Goal: Information Seeking & Learning: Learn about a topic

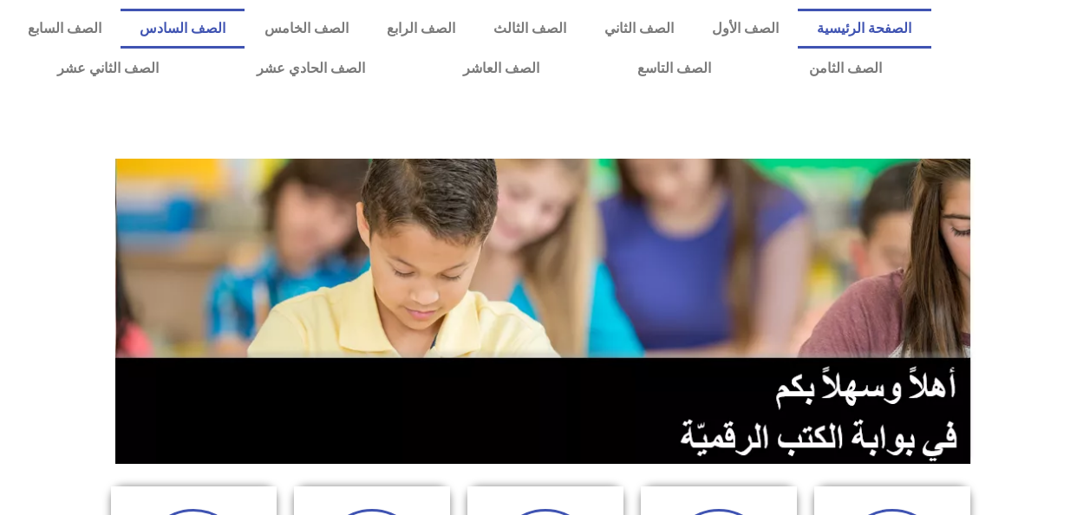
click at [244, 25] on link "الصف السادس" at bounding box center [183, 29] width 124 height 40
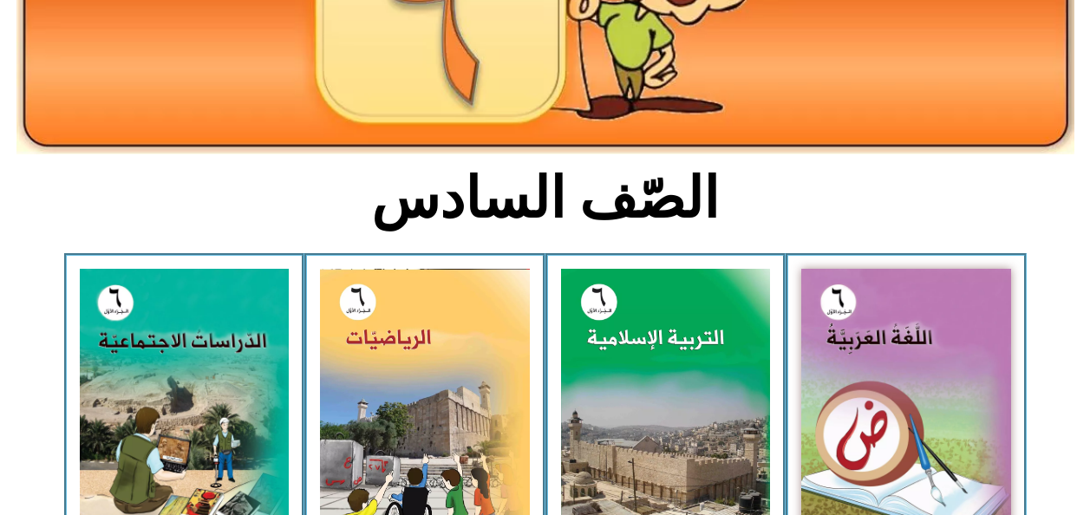
scroll to position [299, 0]
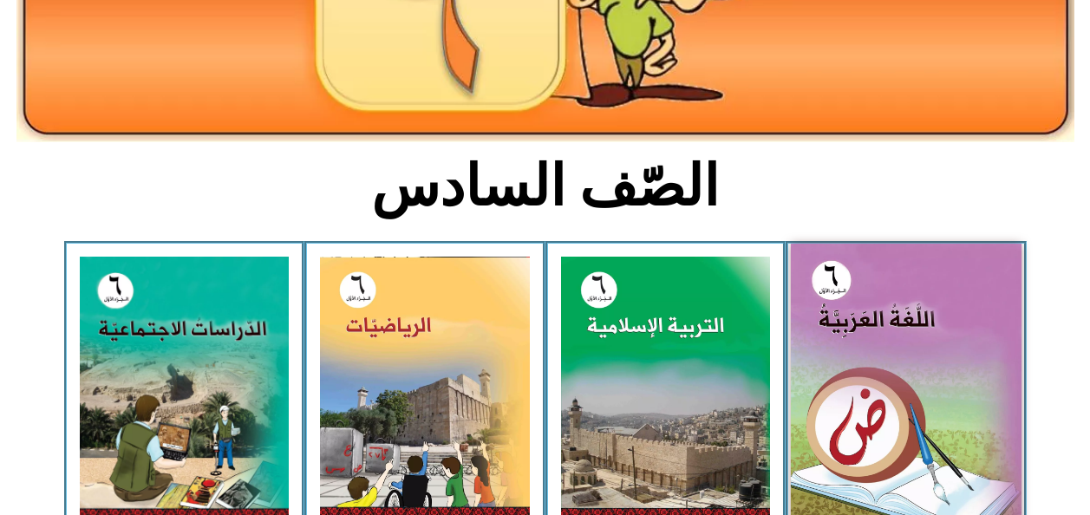
click at [828, 461] on img at bounding box center [906, 388] width 231 height 288
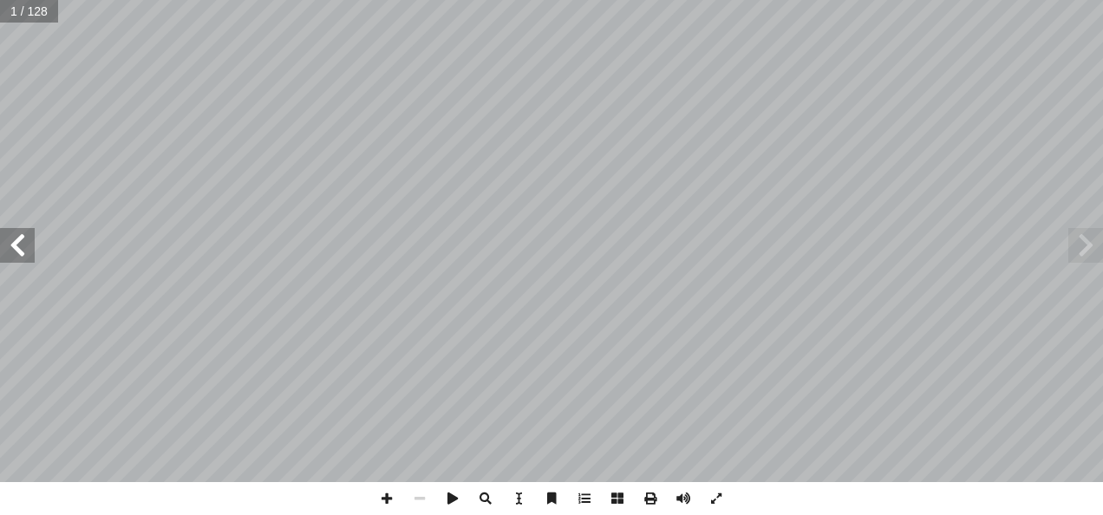
click at [14, 249] on span at bounding box center [17, 245] width 35 height 35
click at [15, 248] on span at bounding box center [17, 245] width 35 height 35
click at [16, 248] on span at bounding box center [17, 245] width 35 height 35
click at [15, 246] on span at bounding box center [17, 245] width 35 height 35
click at [3, 242] on span at bounding box center [17, 245] width 35 height 35
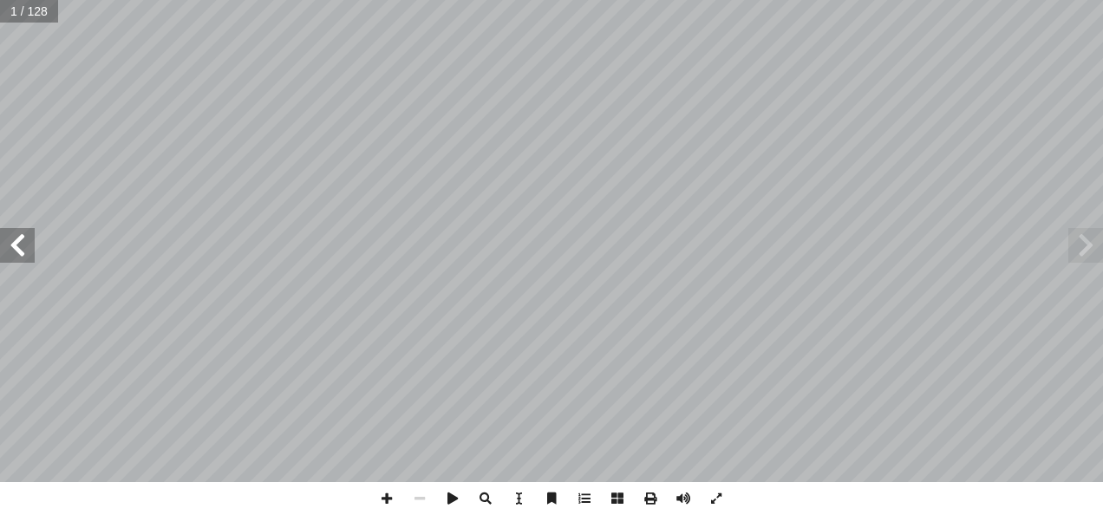
click at [11, 242] on span at bounding box center [17, 245] width 35 height 35
click at [4, 240] on span at bounding box center [17, 245] width 35 height 35
click at [5, 238] on span at bounding box center [17, 245] width 35 height 35
click at [4, 236] on span at bounding box center [17, 245] width 35 height 35
click at [3, 236] on span at bounding box center [17, 245] width 35 height 35
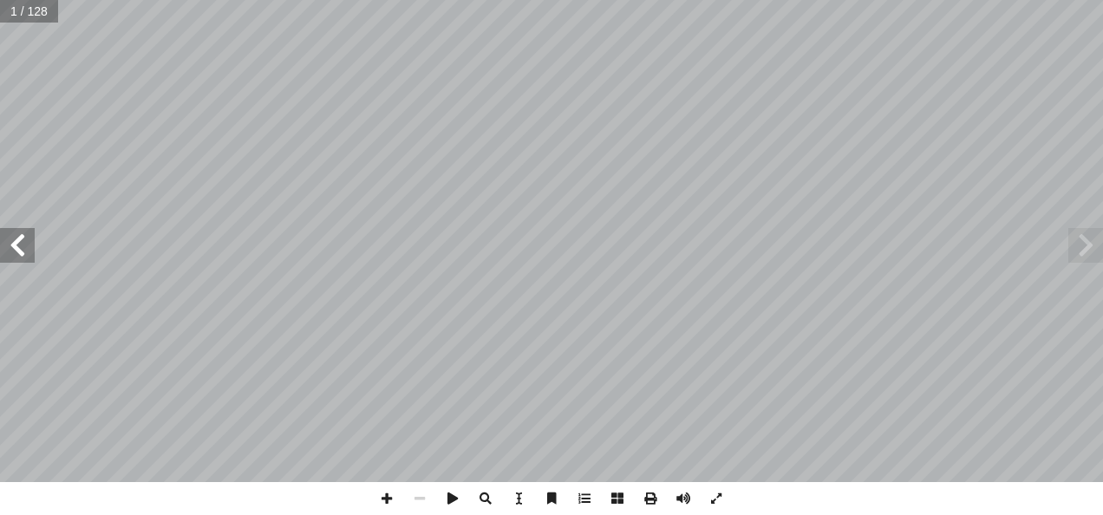
click at [9, 237] on span at bounding box center [17, 245] width 35 height 35
click at [4, 236] on span at bounding box center [17, 245] width 35 height 35
click at [5, 235] on span at bounding box center [17, 245] width 35 height 35
click at [16, 256] on span at bounding box center [17, 245] width 35 height 35
click at [13, 250] on span at bounding box center [17, 245] width 35 height 35
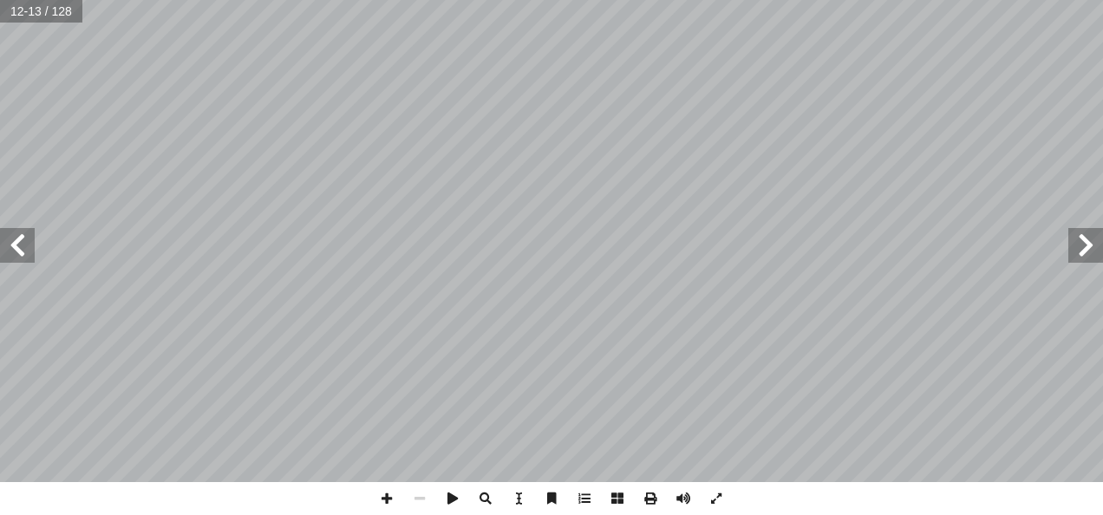
click at [9, 251] on span at bounding box center [17, 245] width 35 height 35
click at [13, 246] on span at bounding box center [17, 245] width 35 height 35
click at [15, 244] on span at bounding box center [17, 245] width 35 height 35
click at [22, 239] on span at bounding box center [17, 245] width 35 height 35
click at [32, 233] on span at bounding box center [17, 245] width 35 height 35
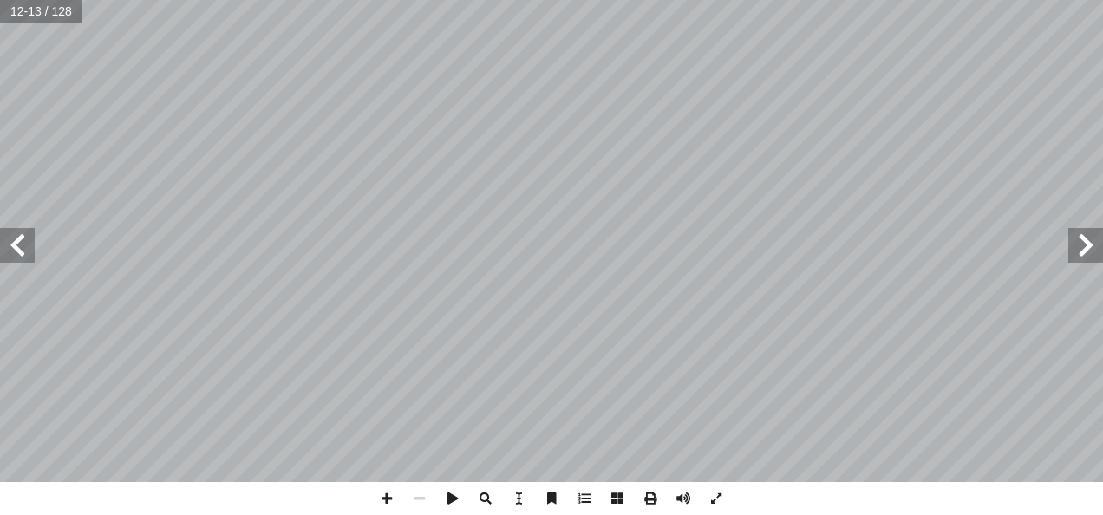
click at [30, 235] on span at bounding box center [17, 245] width 35 height 35
click at [21, 256] on span at bounding box center [17, 245] width 35 height 35
click at [15, 244] on span at bounding box center [17, 245] width 35 height 35
click at [13, 247] on span at bounding box center [17, 245] width 35 height 35
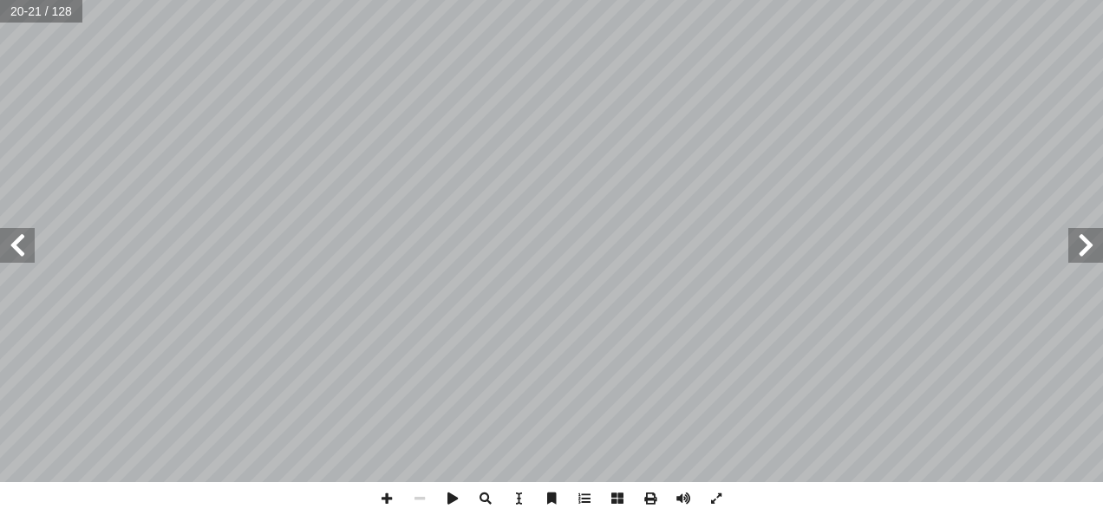
click at [16, 244] on span at bounding box center [17, 245] width 35 height 35
click at [16, 242] on span at bounding box center [17, 245] width 35 height 35
click at [8, 232] on span at bounding box center [17, 245] width 35 height 35
click at [22, 245] on span at bounding box center [17, 245] width 35 height 35
click at [22, 246] on span at bounding box center [17, 245] width 35 height 35
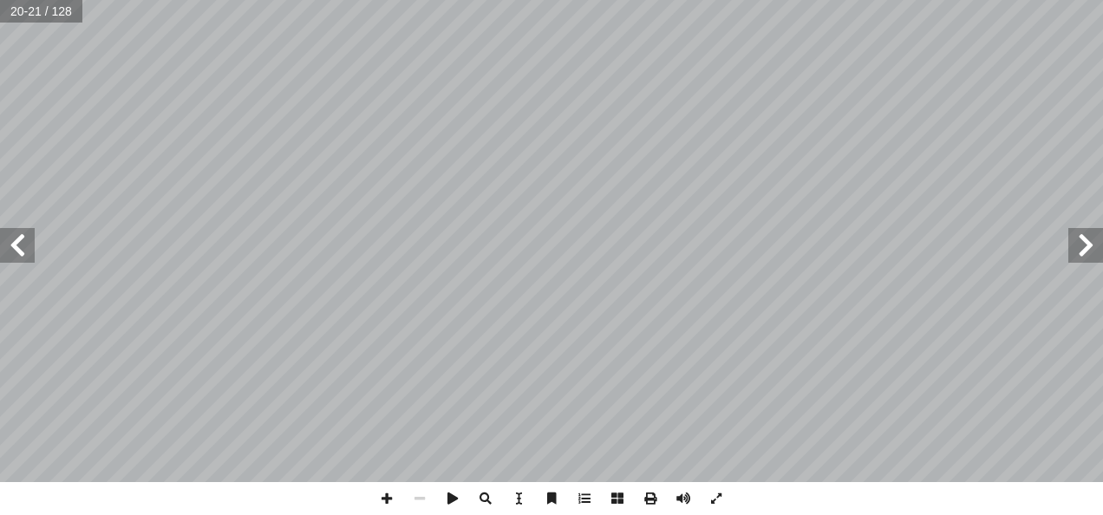
click at [23, 246] on span at bounding box center [17, 245] width 35 height 35
click at [23, 244] on span at bounding box center [17, 245] width 35 height 35
click at [16, 244] on span at bounding box center [17, 245] width 35 height 35
click at [16, 242] on span at bounding box center [17, 245] width 35 height 35
click at [17, 241] on span at bounding box center [17, 245] width 35 height 35
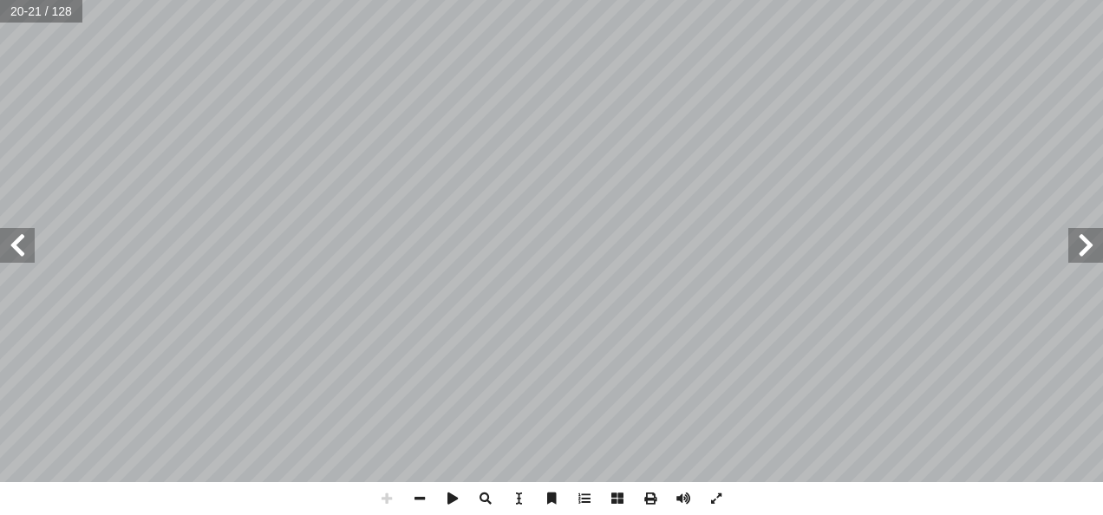
click at [16, 244] on span at bounding box center [17, 245] width 35 height 35
click at [19, 238] on span at bounding box center [17, 245] width 35 height 35
click at [22, 255] on span at bounding box center [17, 245] width 35 height 35
click at [20, 252] on span at bounding box center [17, 245] width 35 height 35
click at [1085, 246] on span at bounding box center [1085, 245] width 35 height 35
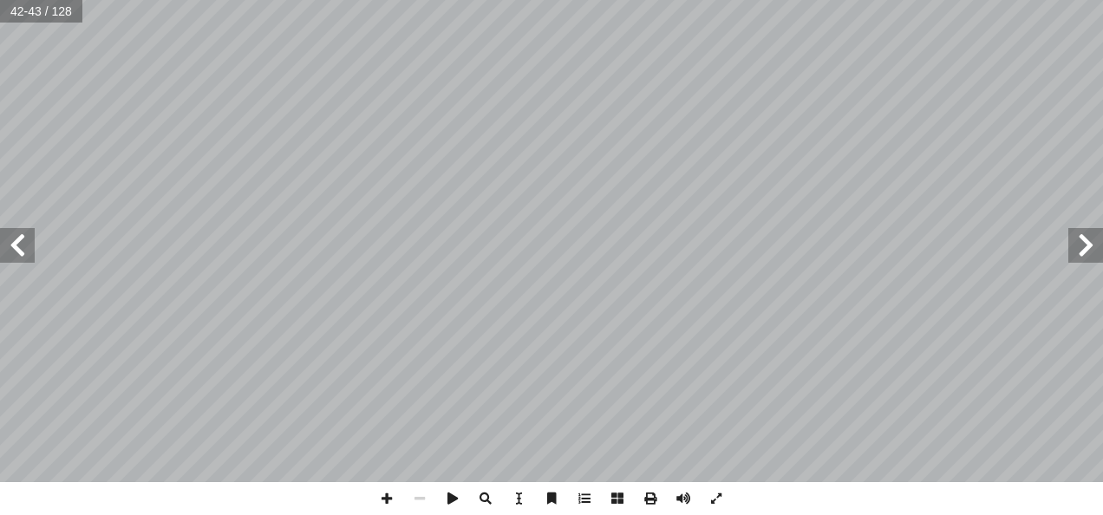
click at [16, 247] on span at bounding box center [17, 245] width 35 height 35
click at [1080, 239] on span at bounding box center [1085, 245] width 35 height 35
click at [16, 246] on span at bounding box center [17, 245] width 35 height 35
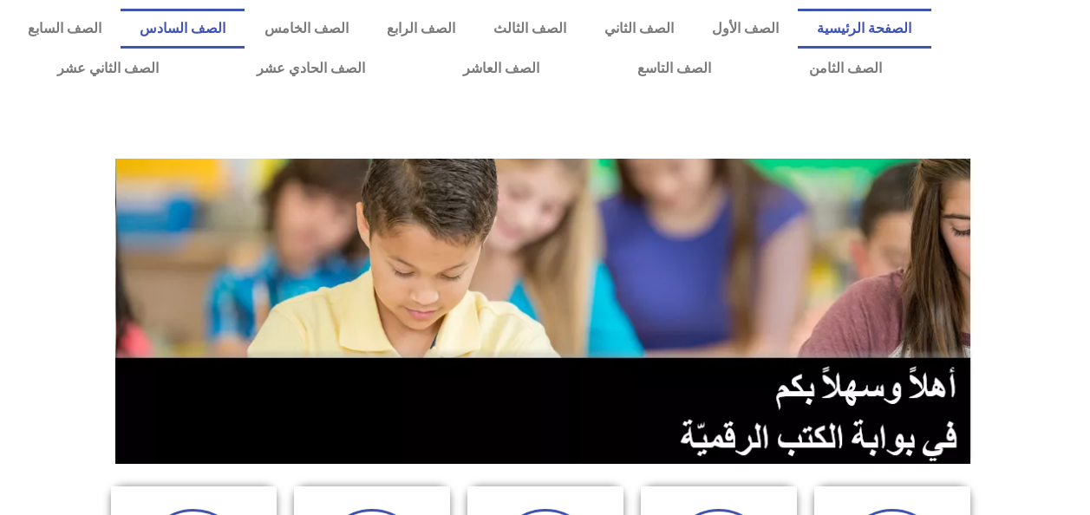
click at [244, 28] on link "الصف السادس" at bounding box center [183, 29] width 124 height 40
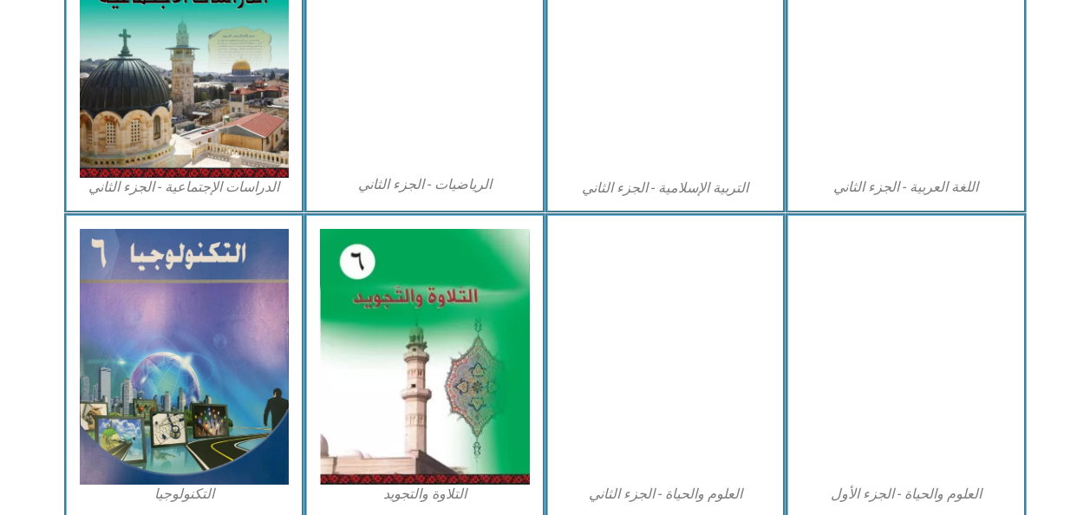
scroll to position [954, 0]
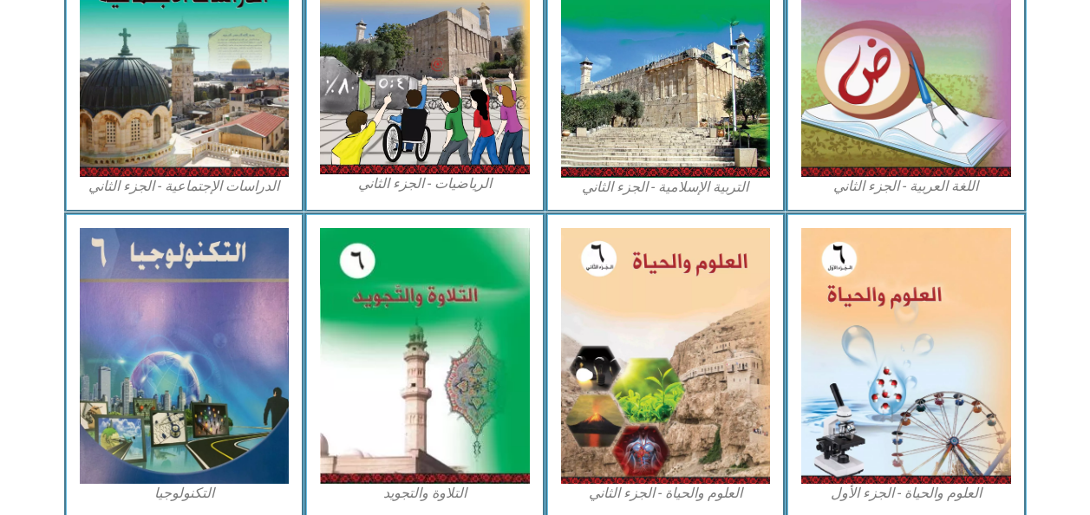
click at [564, 510] on div "العلوم والحياة - الجزء الثاني" at bounding box center [665, 365] width 241 height 306
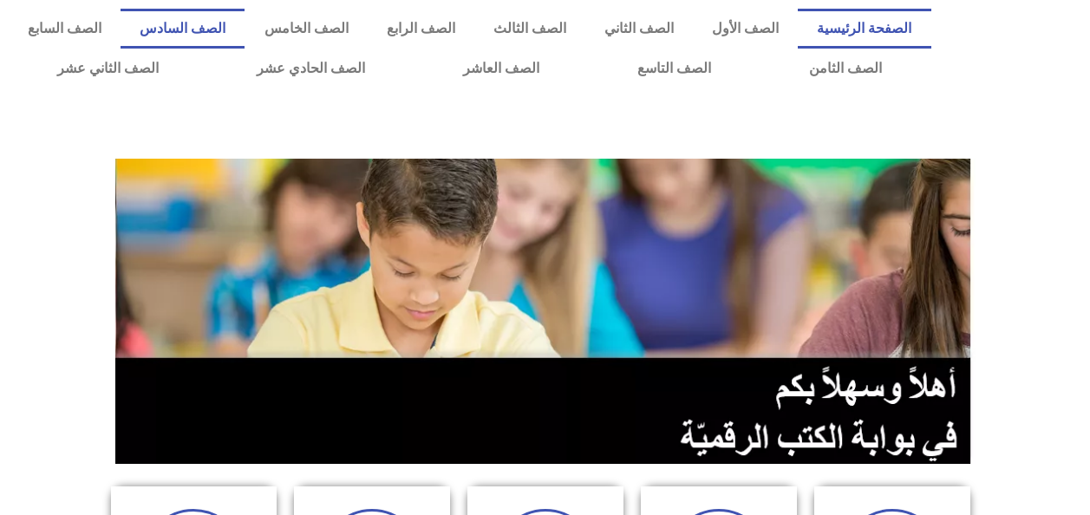
click at [244, 22] on link "الصف السادس" at bounding box center [183, 29] width 124 height 40
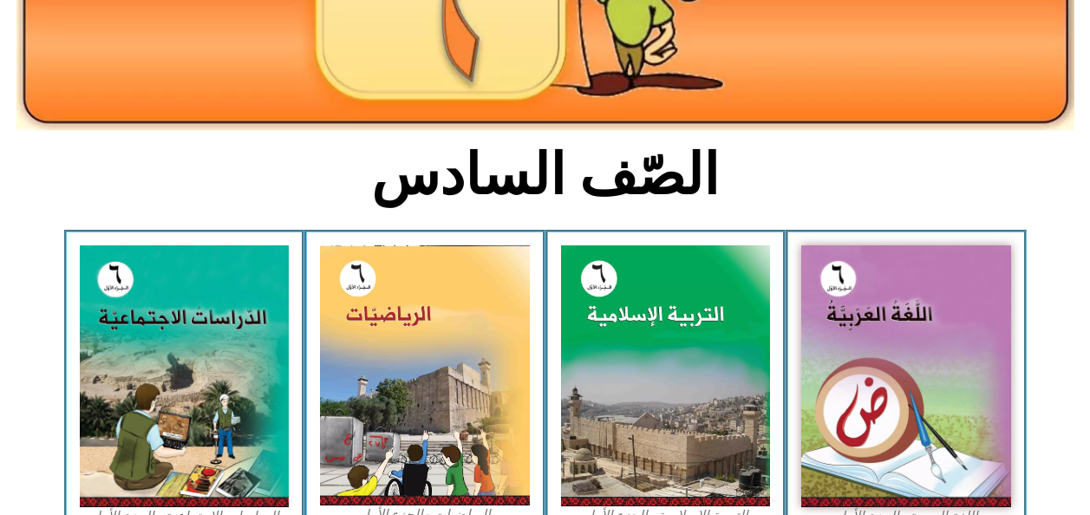
scroll to position [336, 0]
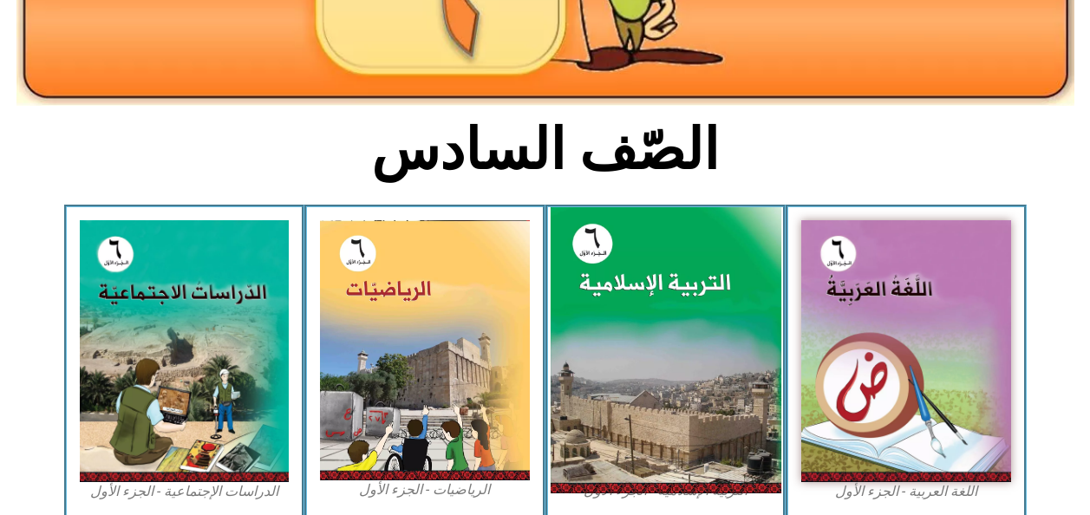
click at [653, 302] on img at bounding box center [665, 350] width 231 height 287
click at [645, 408] on img at bounding box center [665, 350] width 231 height 287
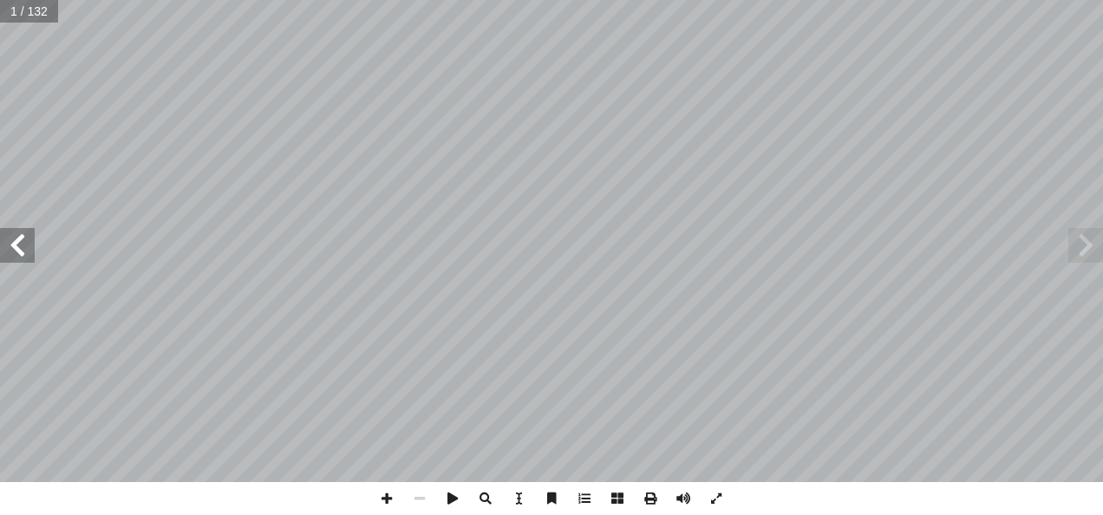
click at [10, 252] on span at bounding box center [17, 245] width 35 height 35
click at [8, 257] on span at bounding box center [17, 245] width 35 height 35
click at [11, 252] on span at bounding box center [17, 245] width 35 height 35
click at [12, 251] on span at bounding box center [17, 245] width 35 height 35
click at [16, 250] on span at bounding box center [17, 245] width 35 height 35
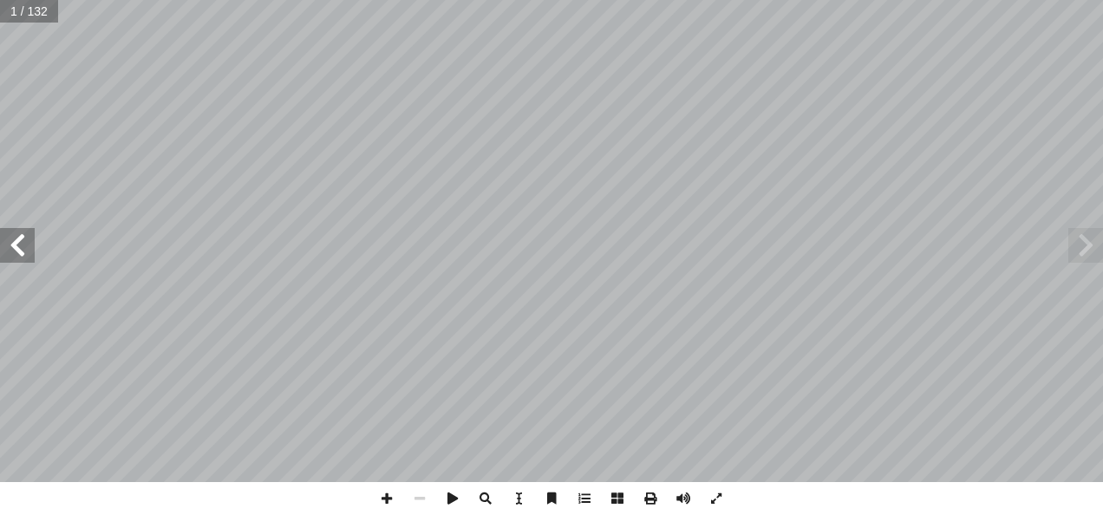
click at [18, 251] on span at bounding box center [17, 245] width 35 height 35
click at [22, 250] on span at bounding box center [17, 245] width 35 height 35
click at [21, 248] on span at bounding box center [17, 245] width 35 height 35
click at [21, 246] on span at bounding box center [17, 245] width 35 height 35
click at [16, 249] on span at bounding box center [17, 245] width 35 height 35
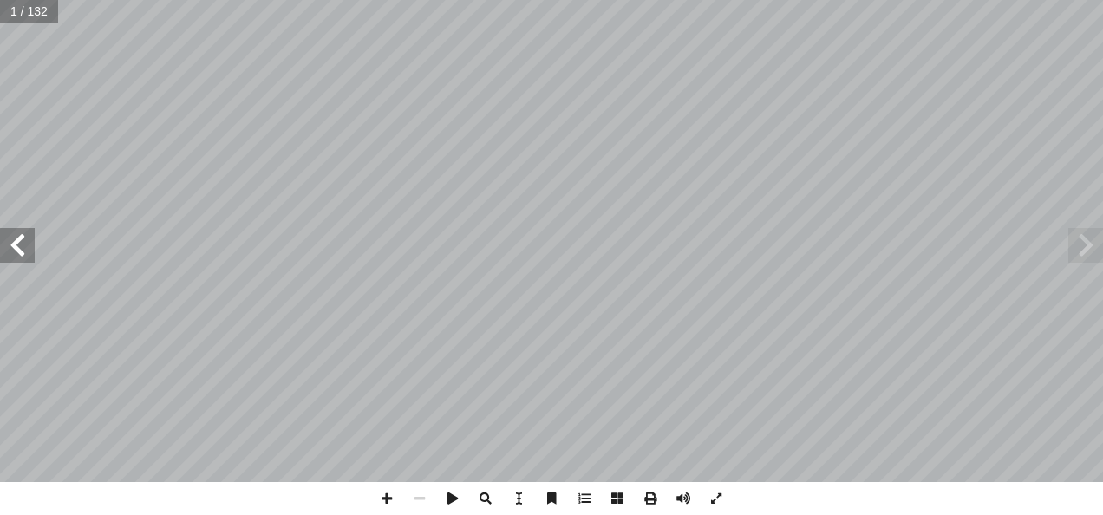
click at [17, 251] on span at bounding box center [17, 245] width 35 height 35
click at [18, 255] on span at bounding box center [17, 245] width 35 height 35
click at [19, 248] on span at bounding box center [17, 245] width 35 height 35
click at [17, 250] on span at bounding box center [17, 245] width 35 height 35
click at [15, 249] on span at bounding box center [17, 245] width 35 height 35
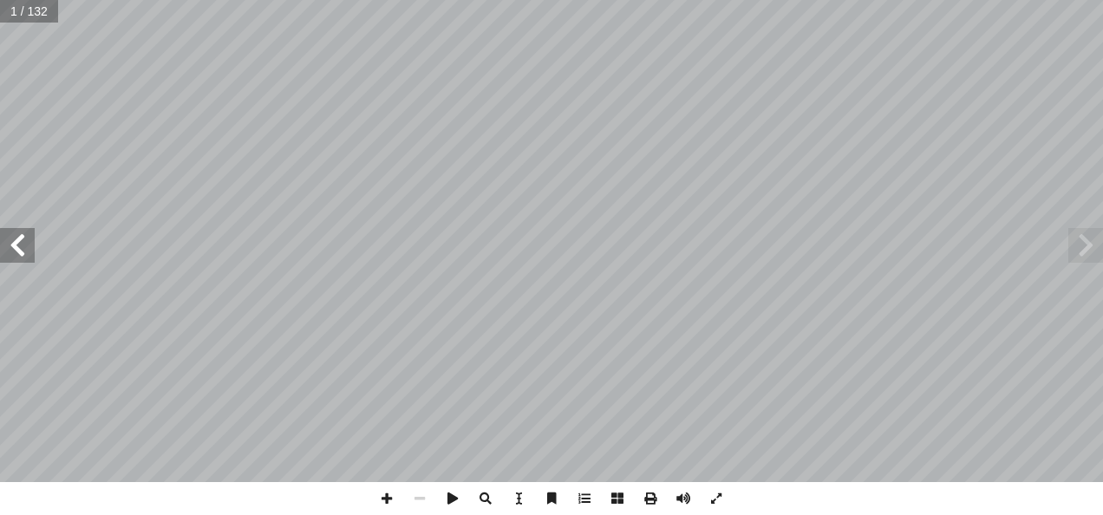
click at [16, 248] on span at bounding box center [17, 245] width 35 height 35
click at [19, 253] on span at bounding box center [17, 245] width 35 height 35
click at [23, 250] on span at bounding box center [17, 245] width 35 height 35
click at [23, 248] on span at bounding box center [17, 245] width 35 height 35
click at [21, 251] on span at bounding box center [17, 245] width 35 height 35
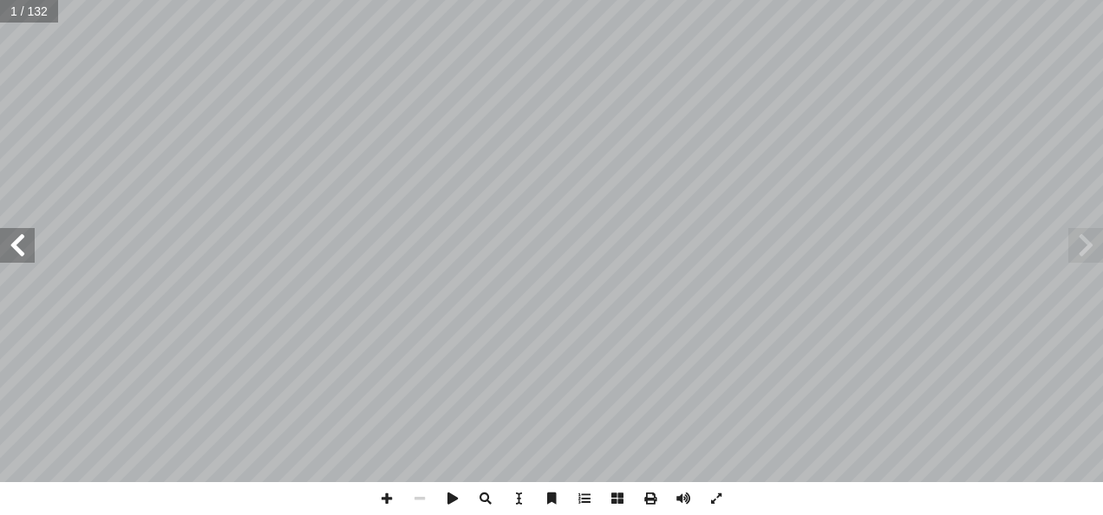
click at [19, 253] on span at bounding box center [17, 245] width 35 height 35
click at [16, 254] on span at bounding box center [17, 245] width 35 height 35
click at [12, 252] on span at bounding box center [17, 245] width 35 height 35
click at [17, 249] on span at bounding box center [17, 245] width 35 height 35
click at [16, 243] on span at bounding box center [17, 245] width 35 height 35
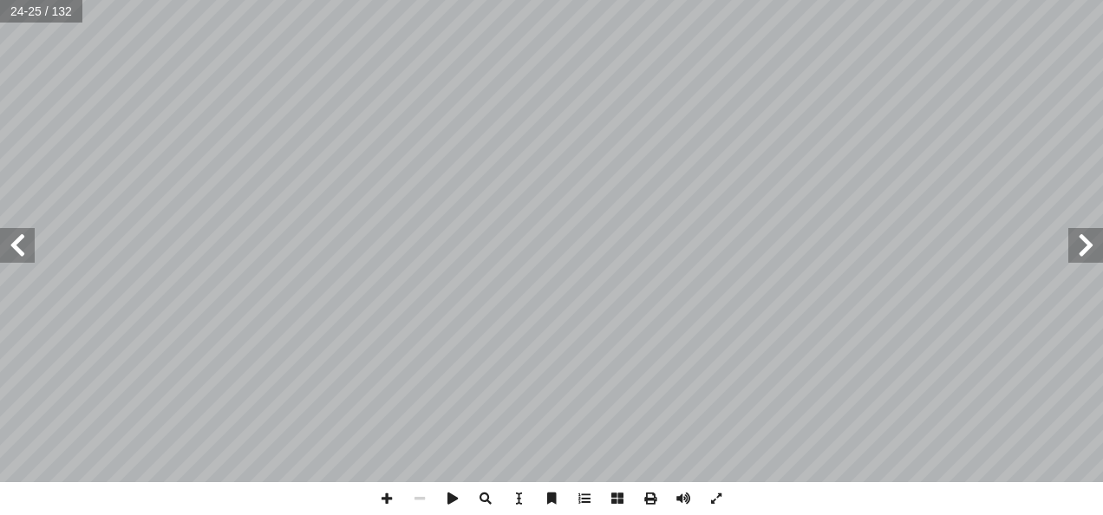
click at [24, 239] on span at bounding box center [17, 245] width 35 height 35
click at [21, 245] on span at bounding box center [17, 245] width 35 height 35
click at [22, 243] on span at bounding box center [17, 245] width 35 height 35
click at [22, 246] on span at bounding box center [17, 245] width 35 height 35
click at [23, 249] on span at bounding box center [17, 245] width 35 height 35
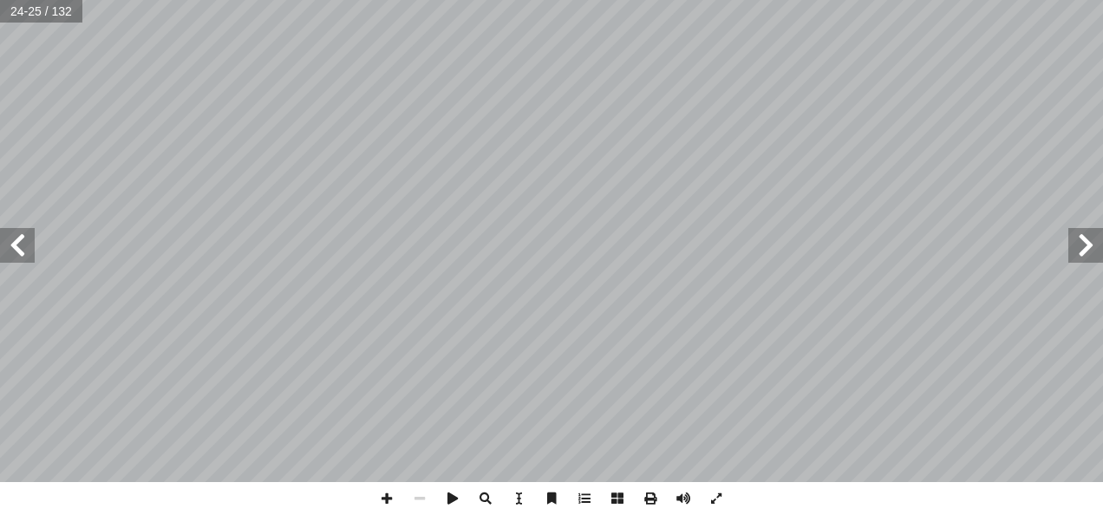
click at [22, 253] on span at bounding box center [17, 245] width 35 height 35
click at [20, 253] on span at bounding box center [17, 245] width 35 height 35
click at [20, 251] on span at bounding box center [17, 245] width 35 height 35
click at [22, 253] on span at bounding box center [17, 245] width 35 height 35
click at [21, 249] on span at bounding box center [17, 245] width 35 height 35
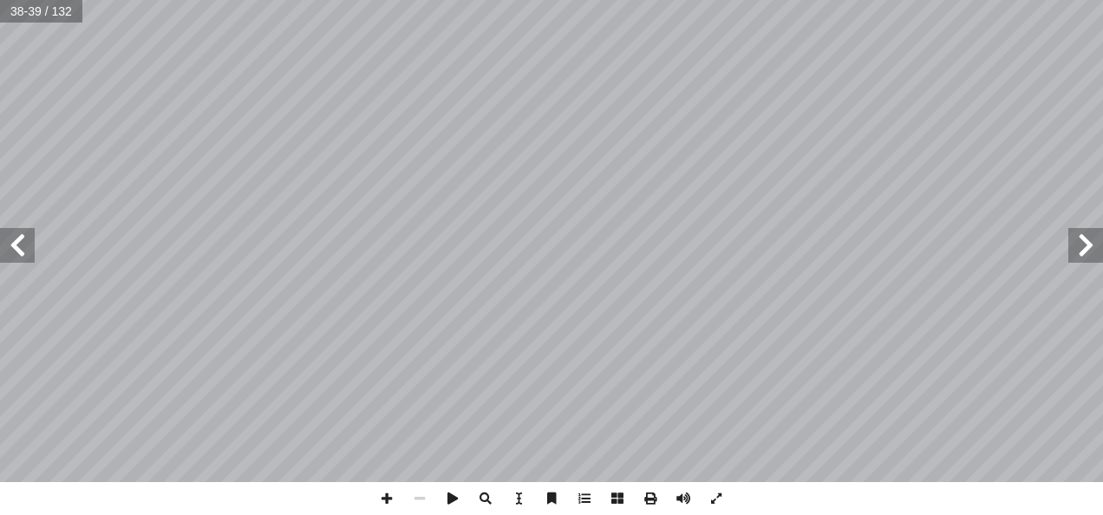
click at [14, 251] on span at bounding box center [17, 245] width 35 height 35
click at [22, 251] on span at bounding box center [17, 245] width 35 height 35
click at [24, 238] on span at bounding box center [17, 245] width 35 height 35
click at [27, 249] on span at bounding box center [17, 245] width 35 height 35
